Goal: Information Seeking & Learning: Learn about a topic

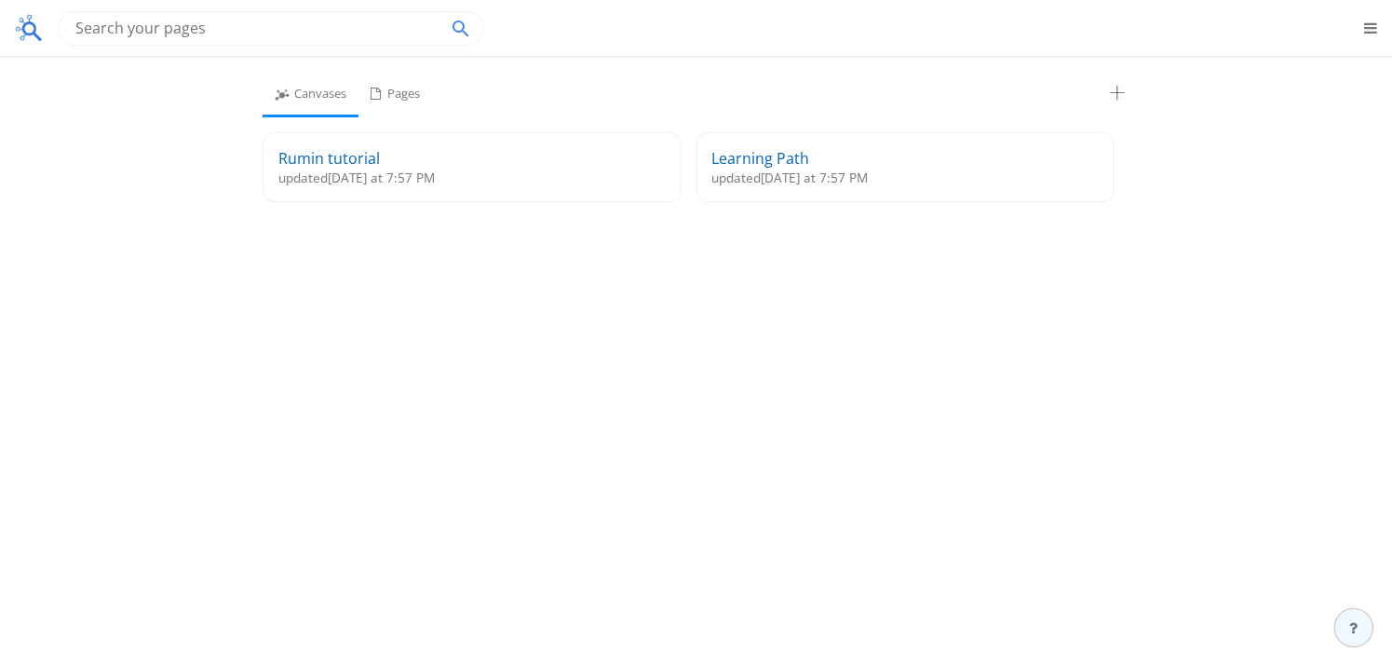
click at [541, 98] on div "Canvases Pages" at bounding box center [696, 95] width 866 height 45
click at [406, 96] on div "Pages" at bounding box center [396, 95] width 74 height 44
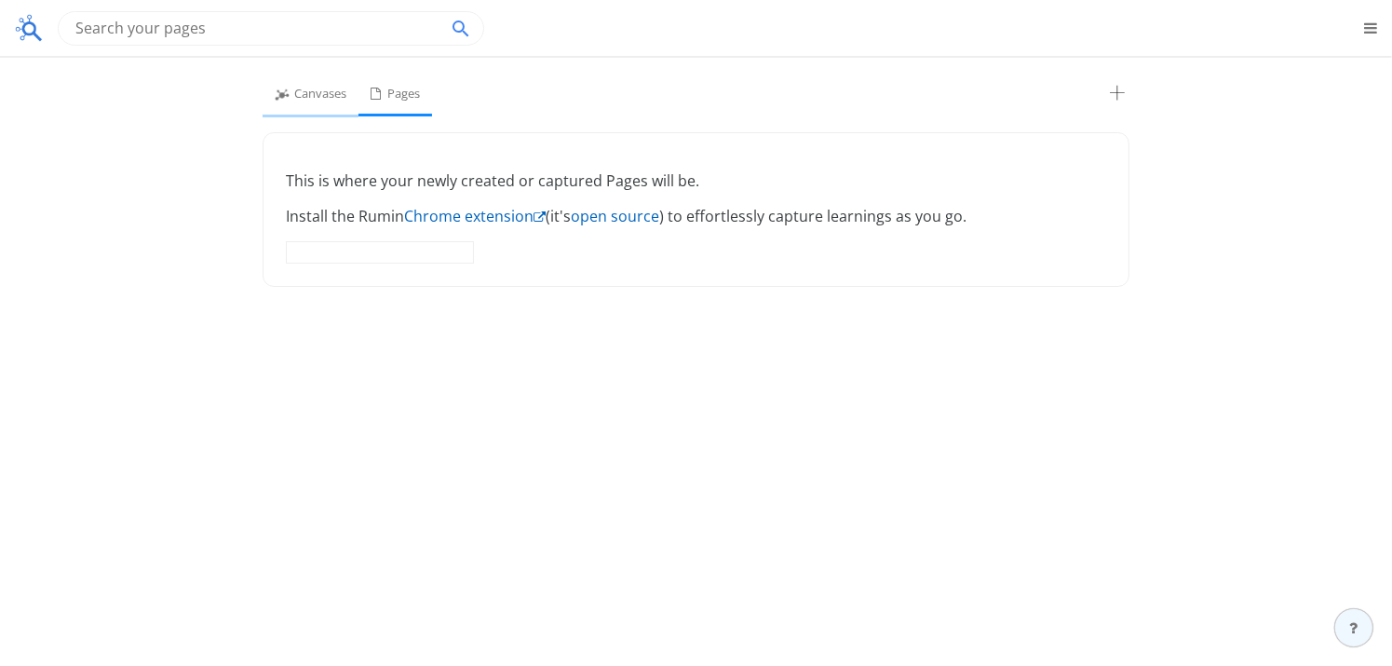
click at [327, 96] on div "Canvases" at bounding box center [311, 95] width 96 height 45
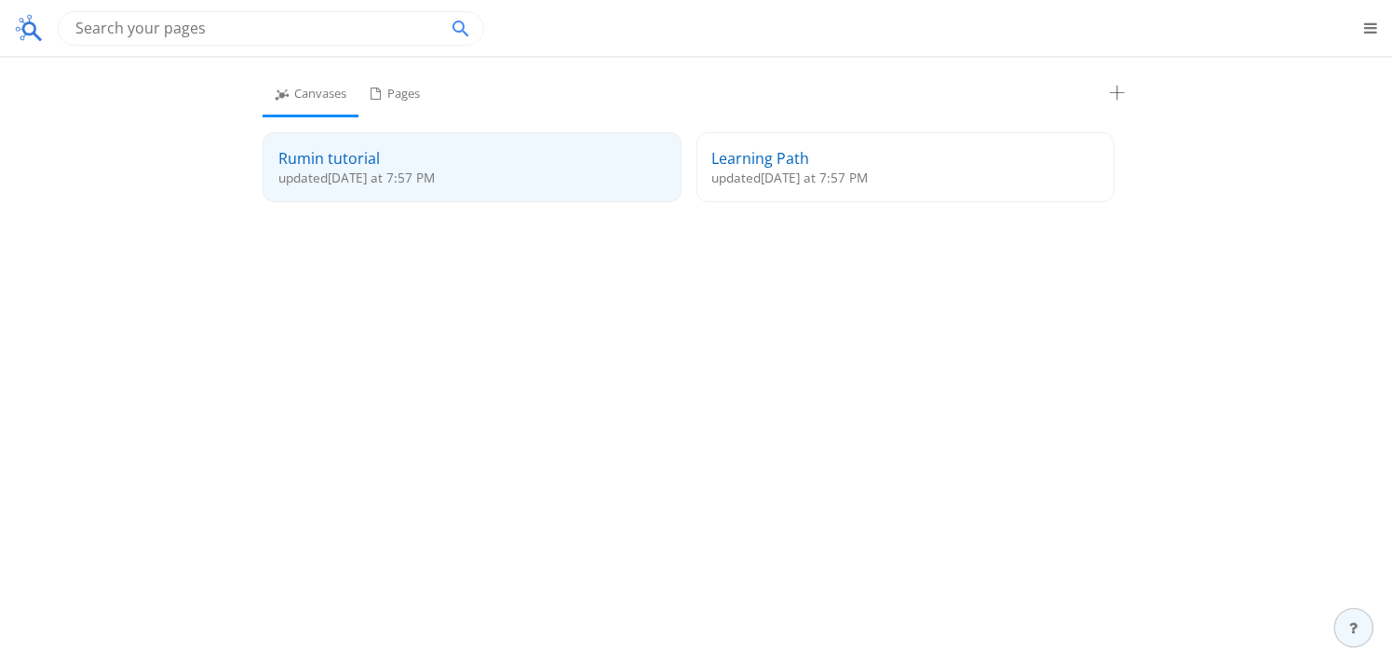
click at [502, 164] on div "Rumin tutorial" at bounding box center [471, 158] width 387 height 20
